Goal: Task Accomplishment & Management: Manage account settings

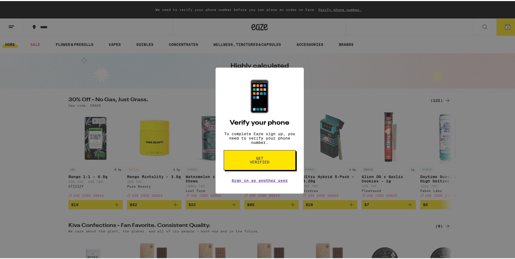
drag, startPoint x: 0, startPoint y: 0, endPoint x: 243, endPoint y: 167, distance: 295.0
click at [243, 167] on button "Get verified" at bounding box center [260, 159] width 72 height 20
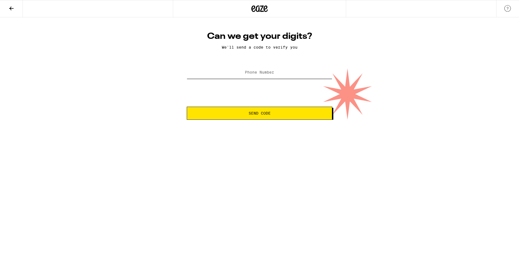
click at [224, 77] on input "Phone Number" at bounding box center [259, 72] width 145 height 12
type input "[PHONE_NUMBER]"
click at [239, 117] on button "Send Code" at bounding box center [259, 113] width 145 height 13
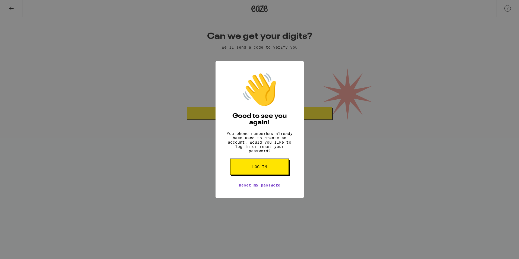
drag, startPoint x: 254, startPoint y: 173, endPoint x: 253, endPoint y: 168, distance: 4.1
click at [254, 168] on span "Log in" at bounding box center [259, 167] width 15 height 4
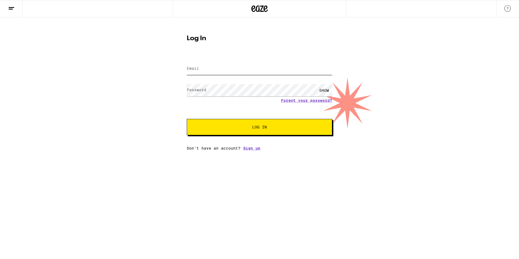
click at [216, 73] on input "Email" at bounding box center [259, 69] width 145 height 12
type input "[EMAIL_ADDRESS][DOMAIN_NAME]"
click at [203, 91] on label "Password" at bounding box center [197, 90] width 20 height 4
click at [322, 89] on div "SHOW" at bounding box center [324, 90] width 16 height 12
click at [248, 130] on button "Log In" at bounding box center [259, 127] width 145 height 16
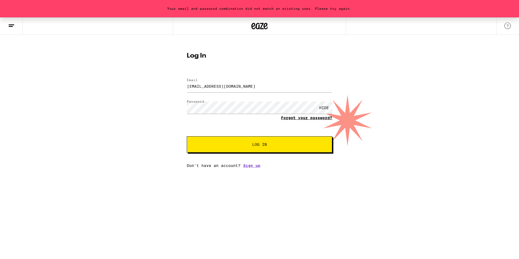
click at [289, 119] on link "Forgot your password?" at bounding box center [306, 118] width 51 height 4
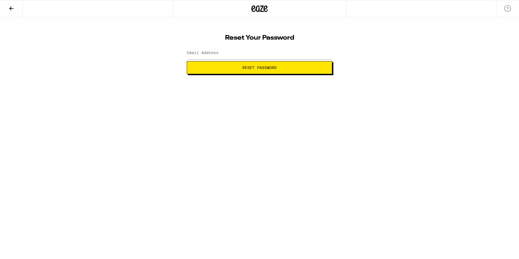
click at [202, 53] on label "Email Address" at bounding box center [203, 52] width 32 height 4
type input "[EMAIL_ADDRESS][DOMAIN_NAME]"
click at [248, 68] on span "Reset Password" at bounding box center [259, 68] width 34 height 4
